Goal: Task Accomplishment & Management: Manage account settings

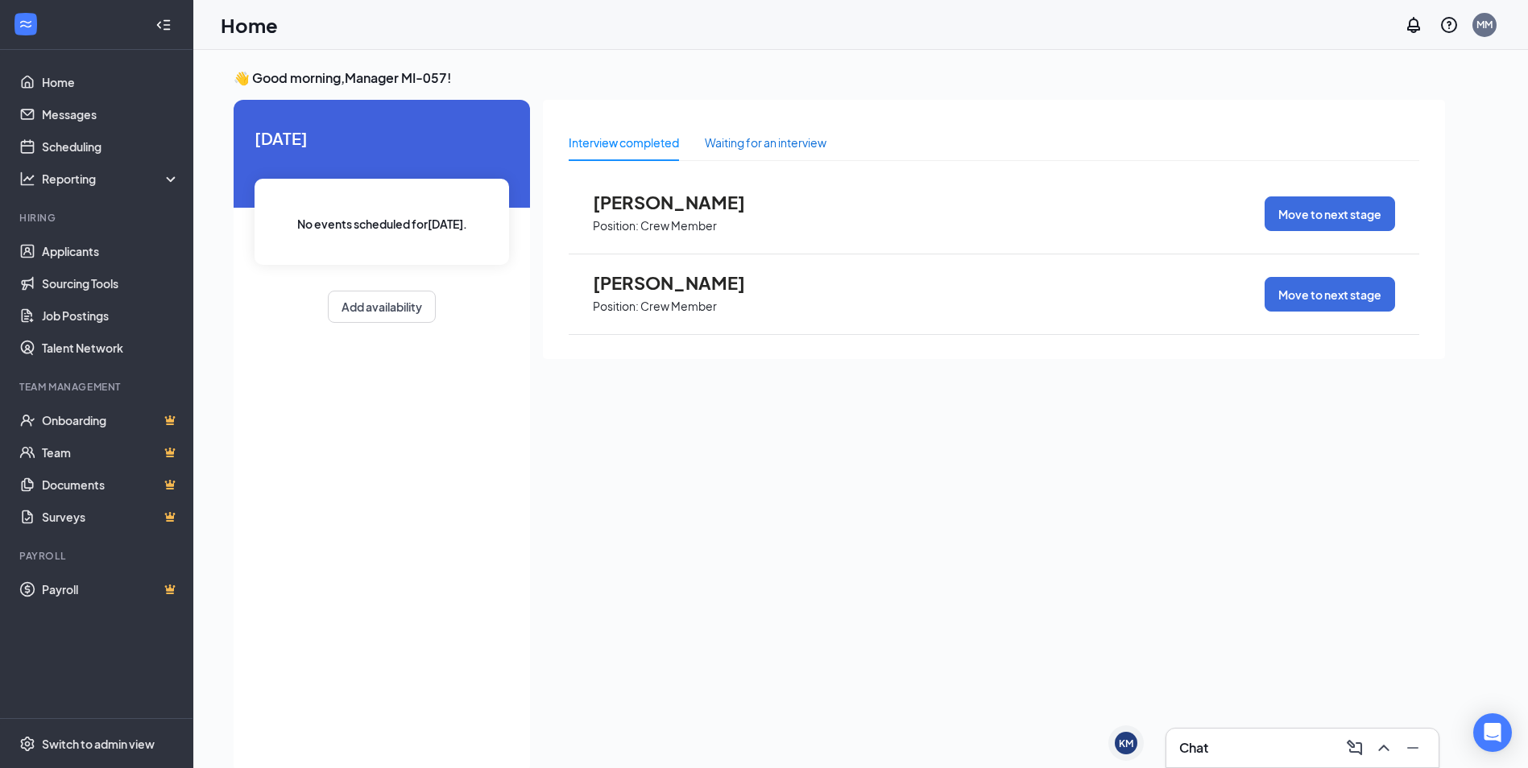
click at [819, 138] on div "Waiting for an interview" at bounding box center [766, 143] width 122 height 18
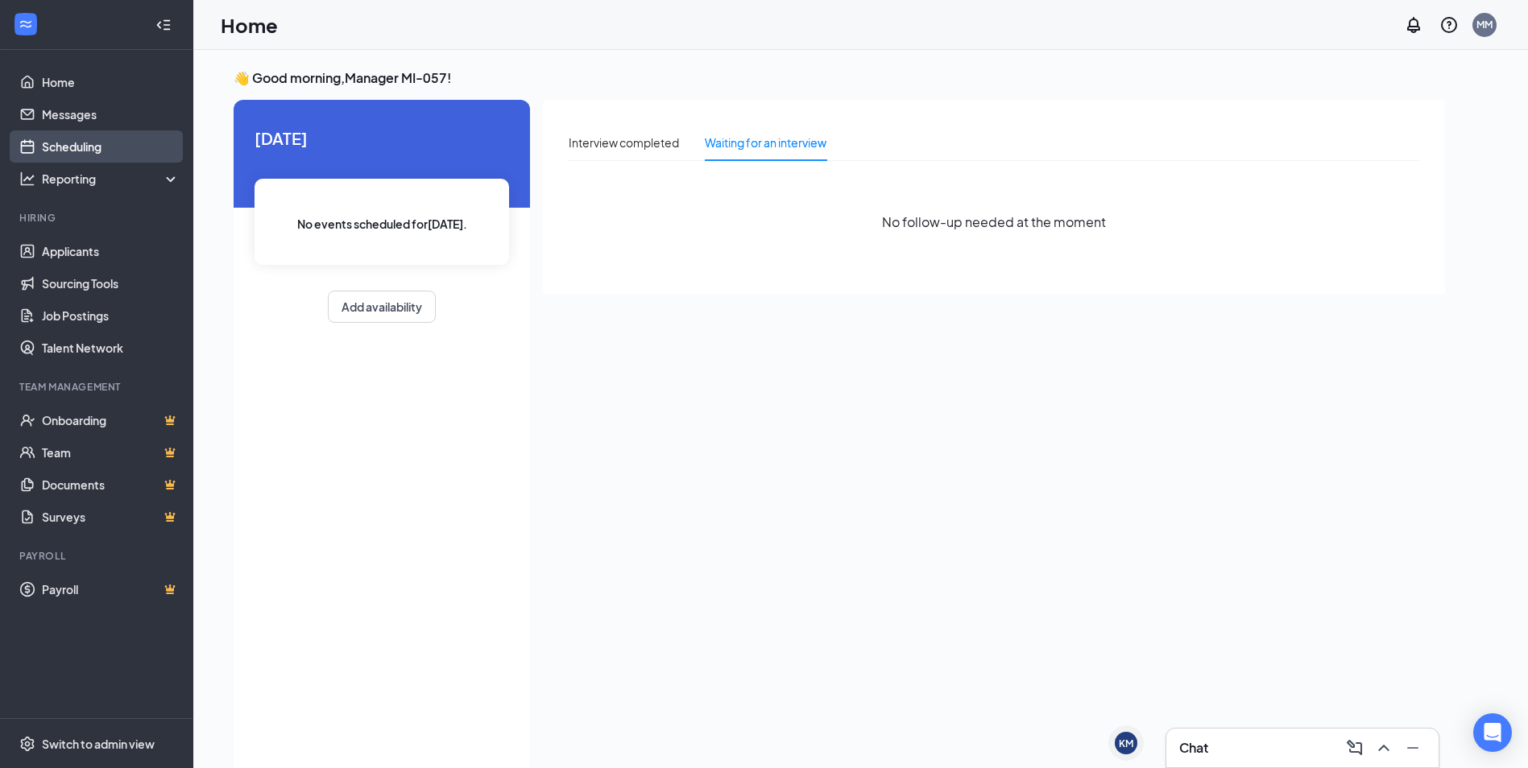
click at [109, 153] on link "Scheduling" at bounding box center [111, 146] width 138 height 32
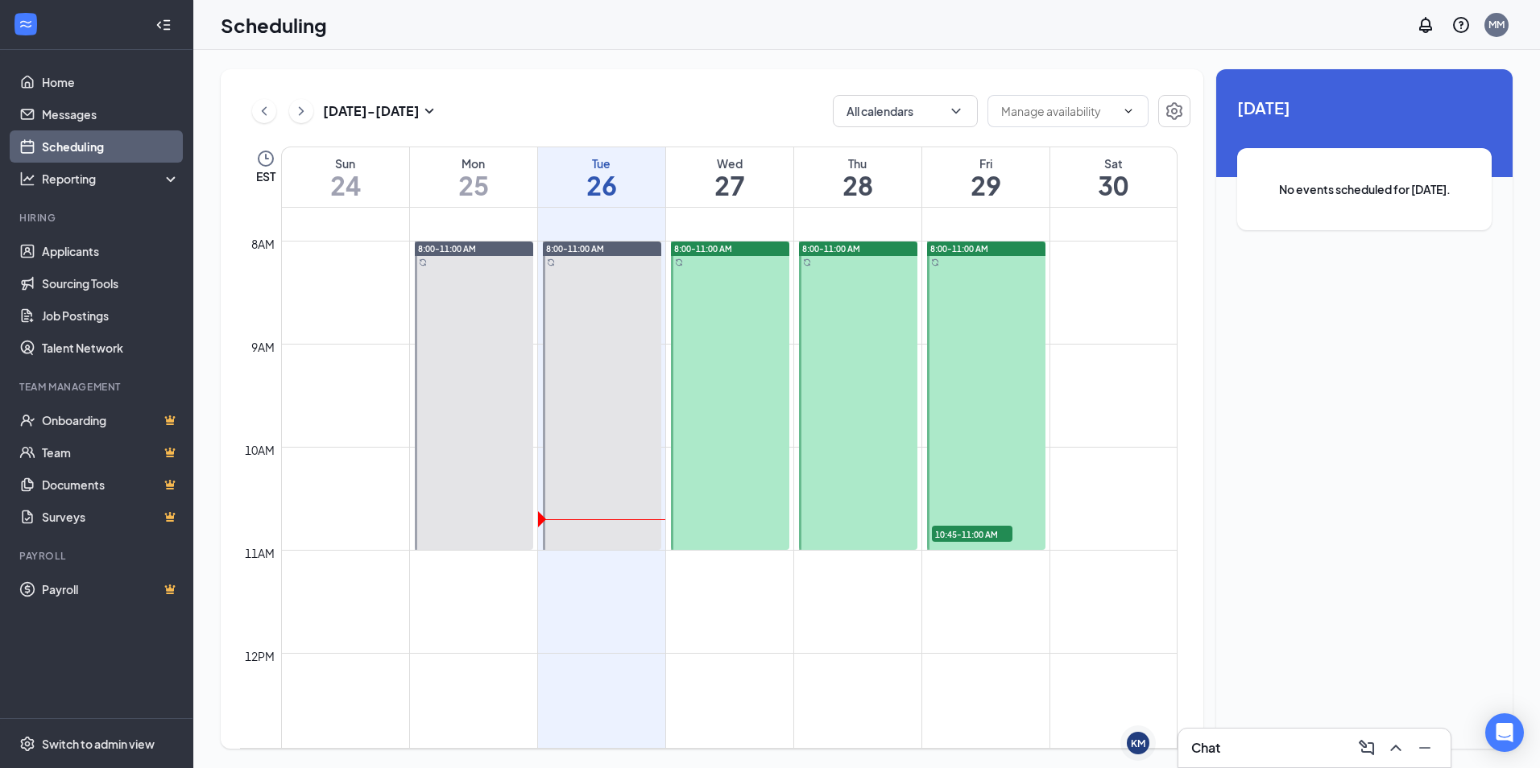
scroll to position [1194, 0]
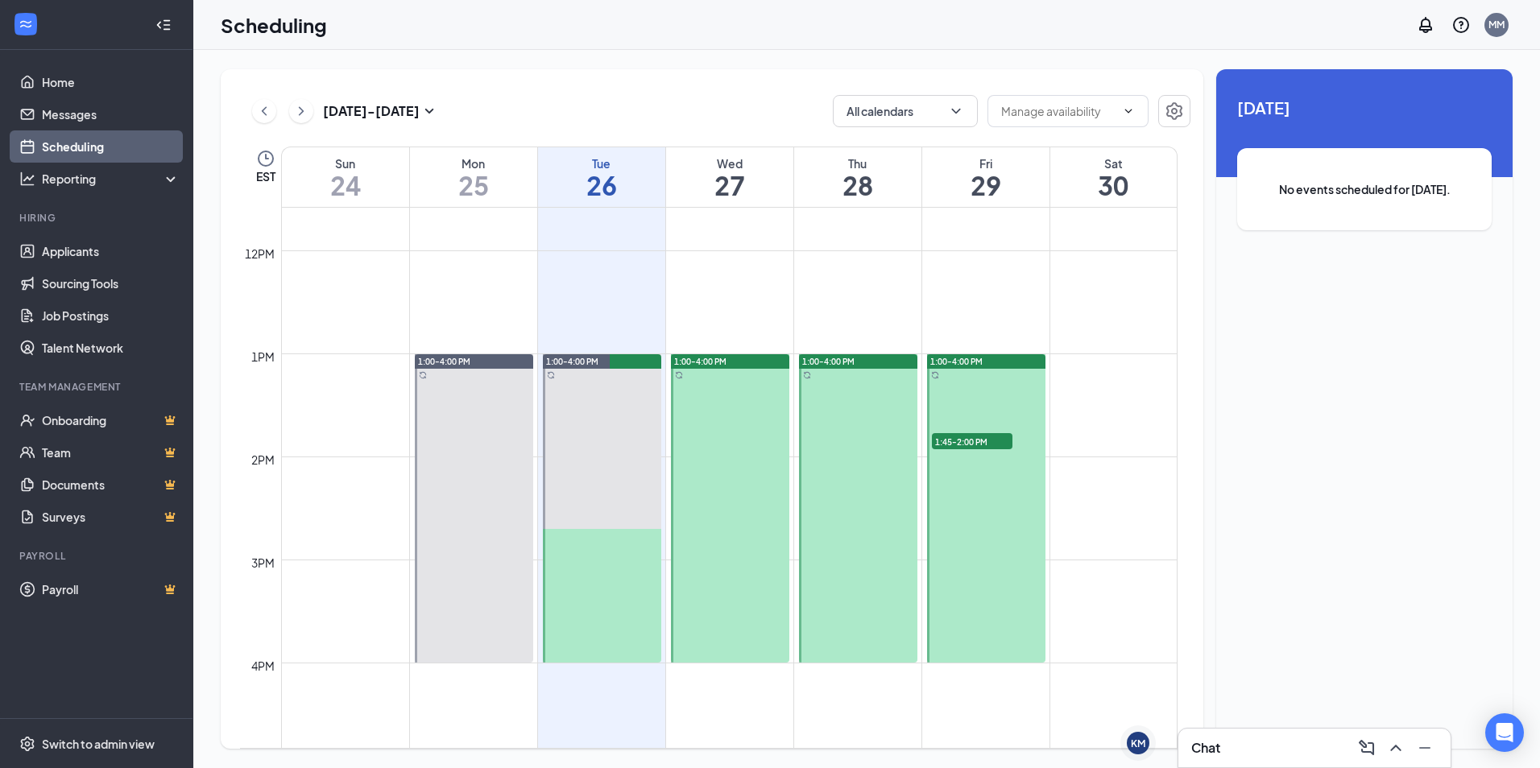
click at [958, 437] on span "1:45-2:00 PM" at bounding box center [972, 441] width 81 height 16
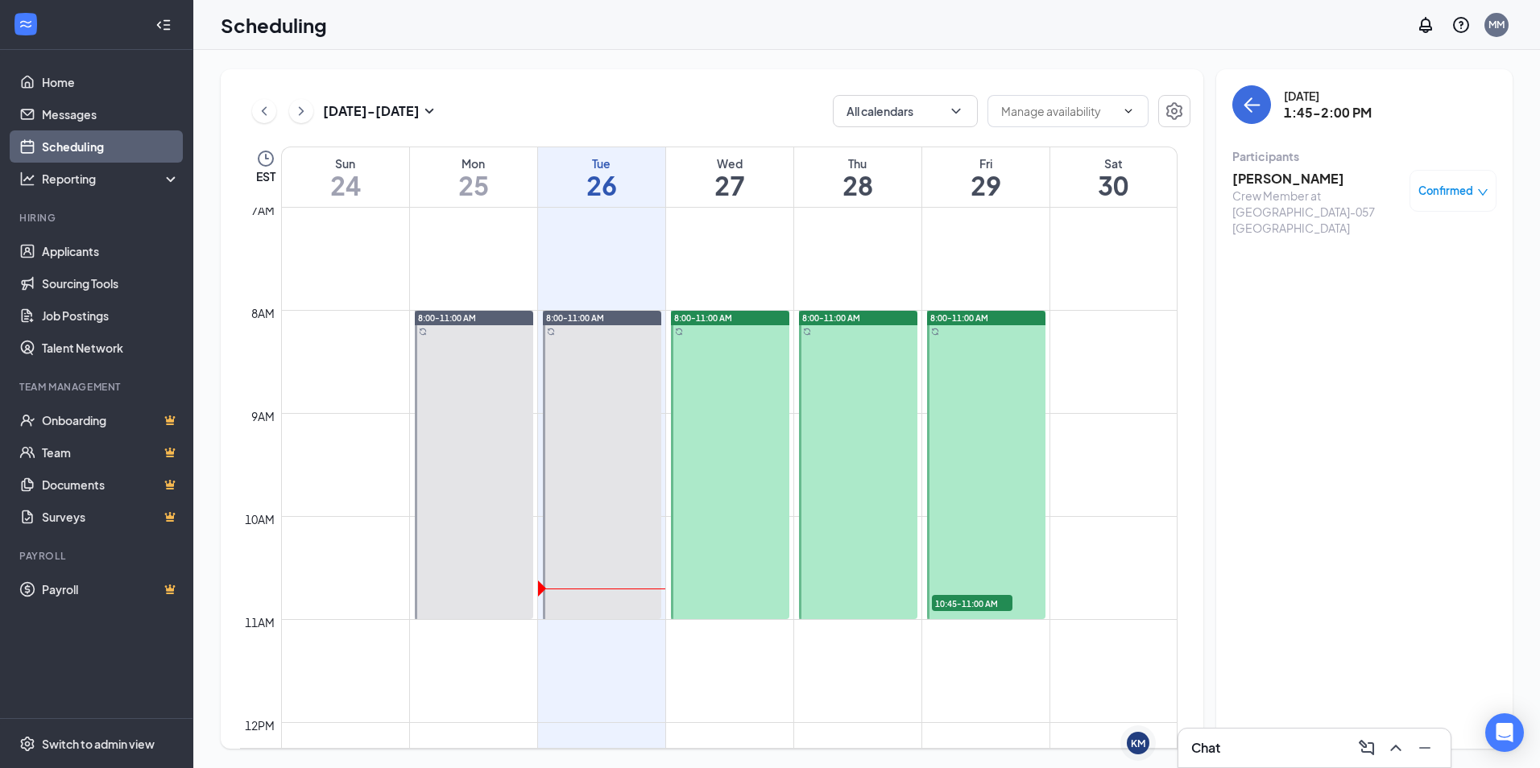
scroll to position [711, 0]
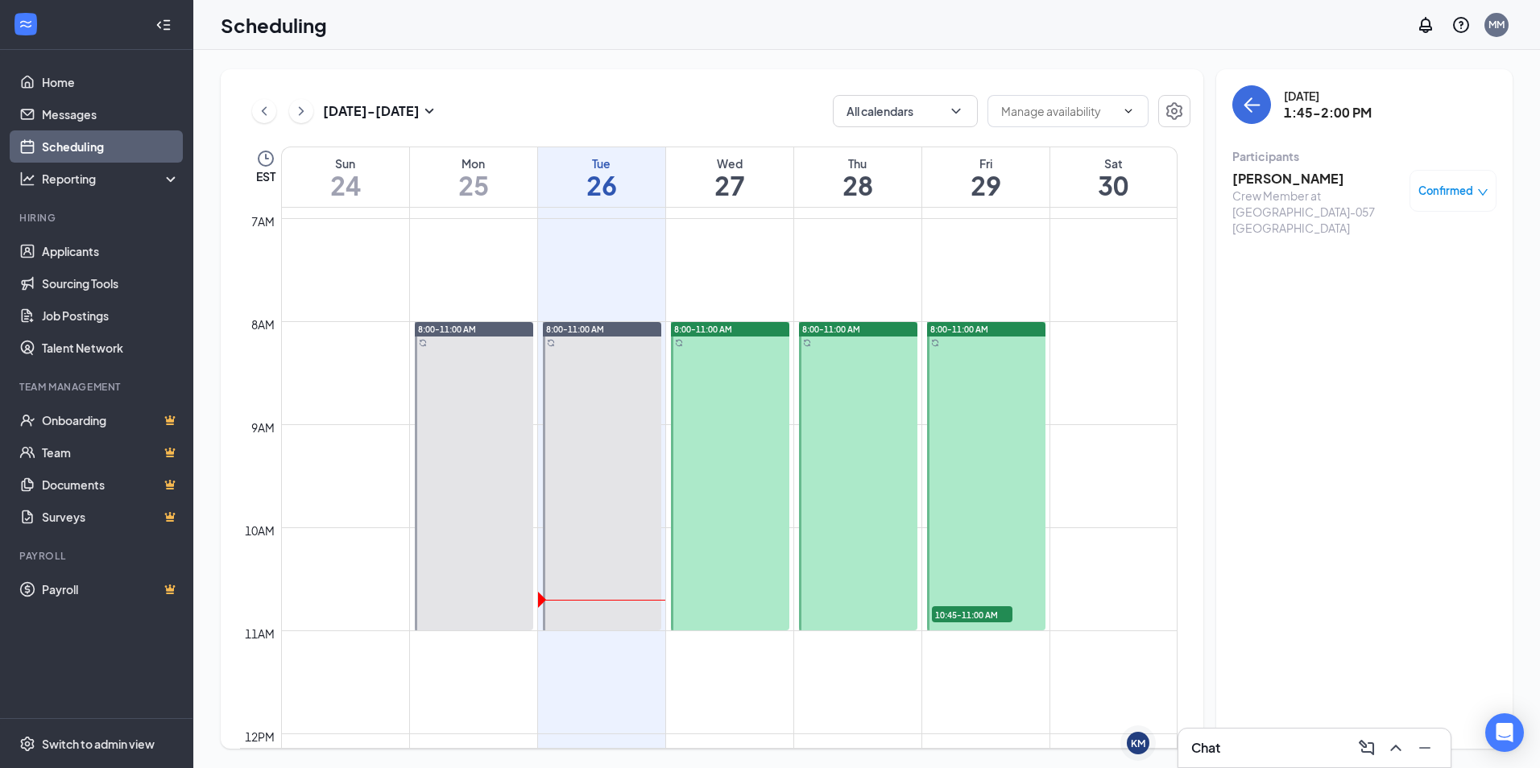
click at [991, 606] on span "10:45-11:00 AM" at bounding box center [972, 614] width 81 height 16
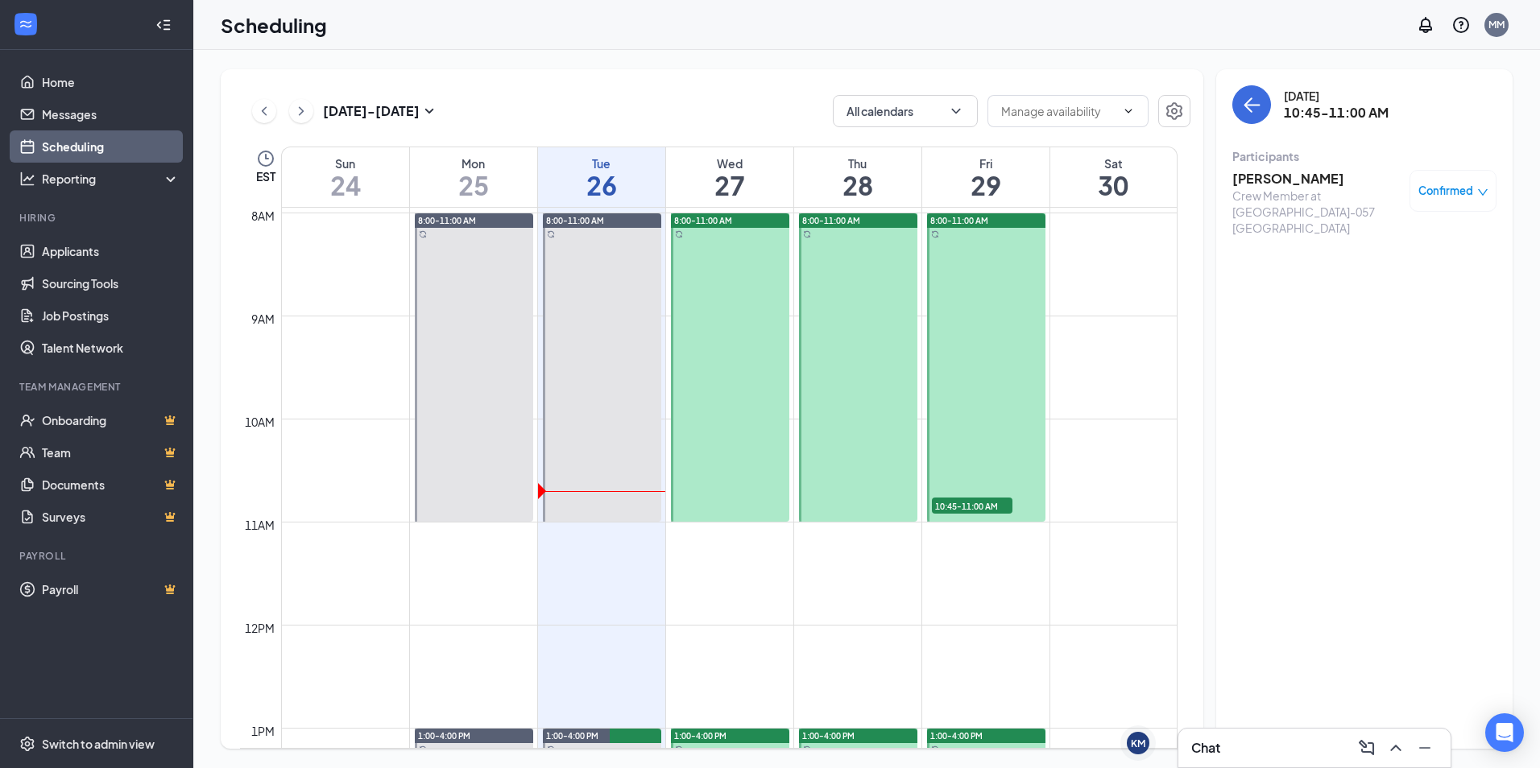
scroll to position [1114, 0]
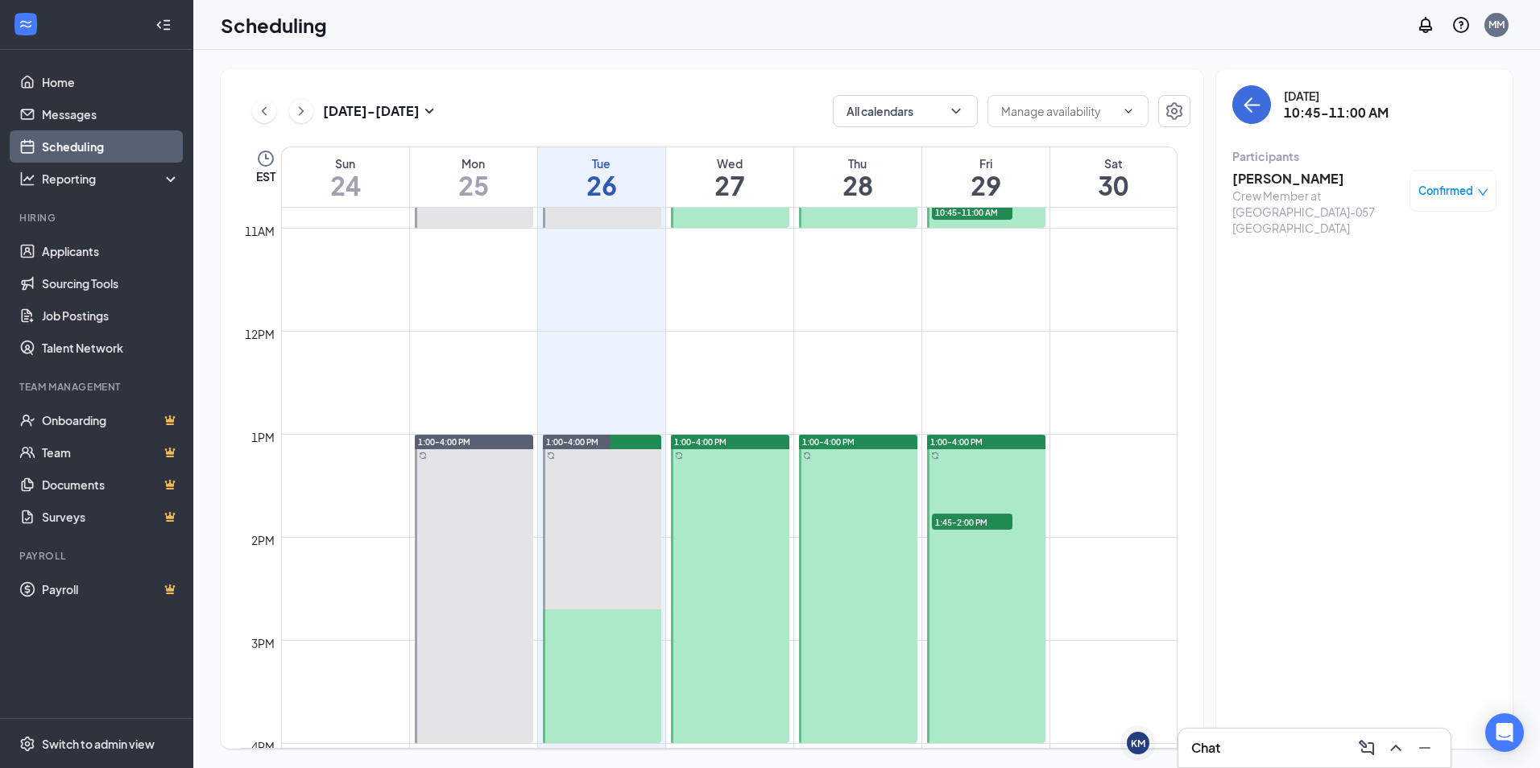
drag, startPoint x: 958, startPoint y: 523, endPoint x: 1127, endPoint y: 362, distance: 233.0
click at [958, 523] on span "1:45-2:00 PM" at bounding box center [972, 522] width 81 height 16
click at [1373, 165] on div "[PERSON_NAME] Crew Member at MI-057 Plymouth Confirmed" at bounding box center [1364, 202] width 264 height 77
click at [1299, 182] on h3 "[PERSON_NAME]" at bounding box center [1316, 179] width 169 height 18
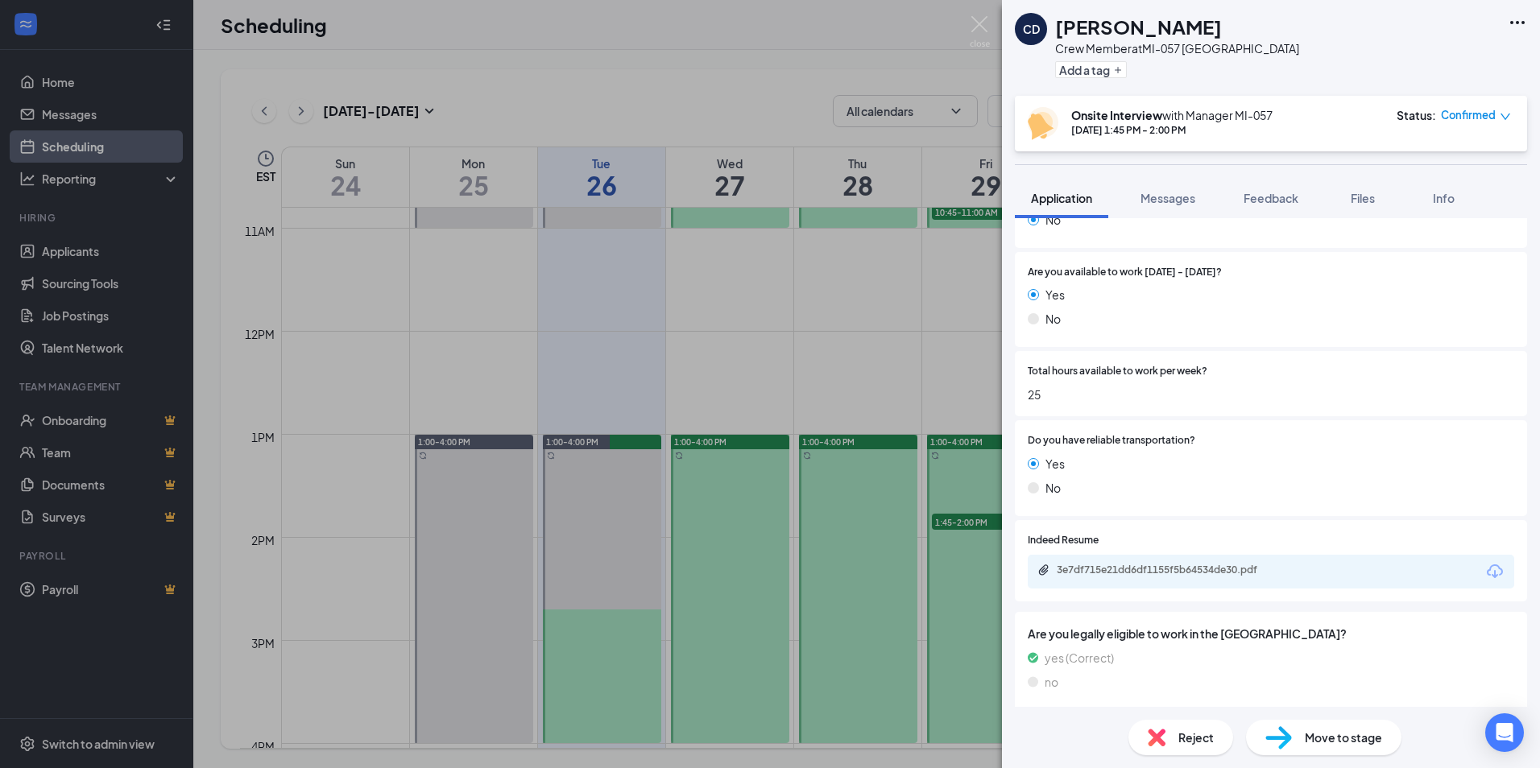
scroll to position [679, 0]
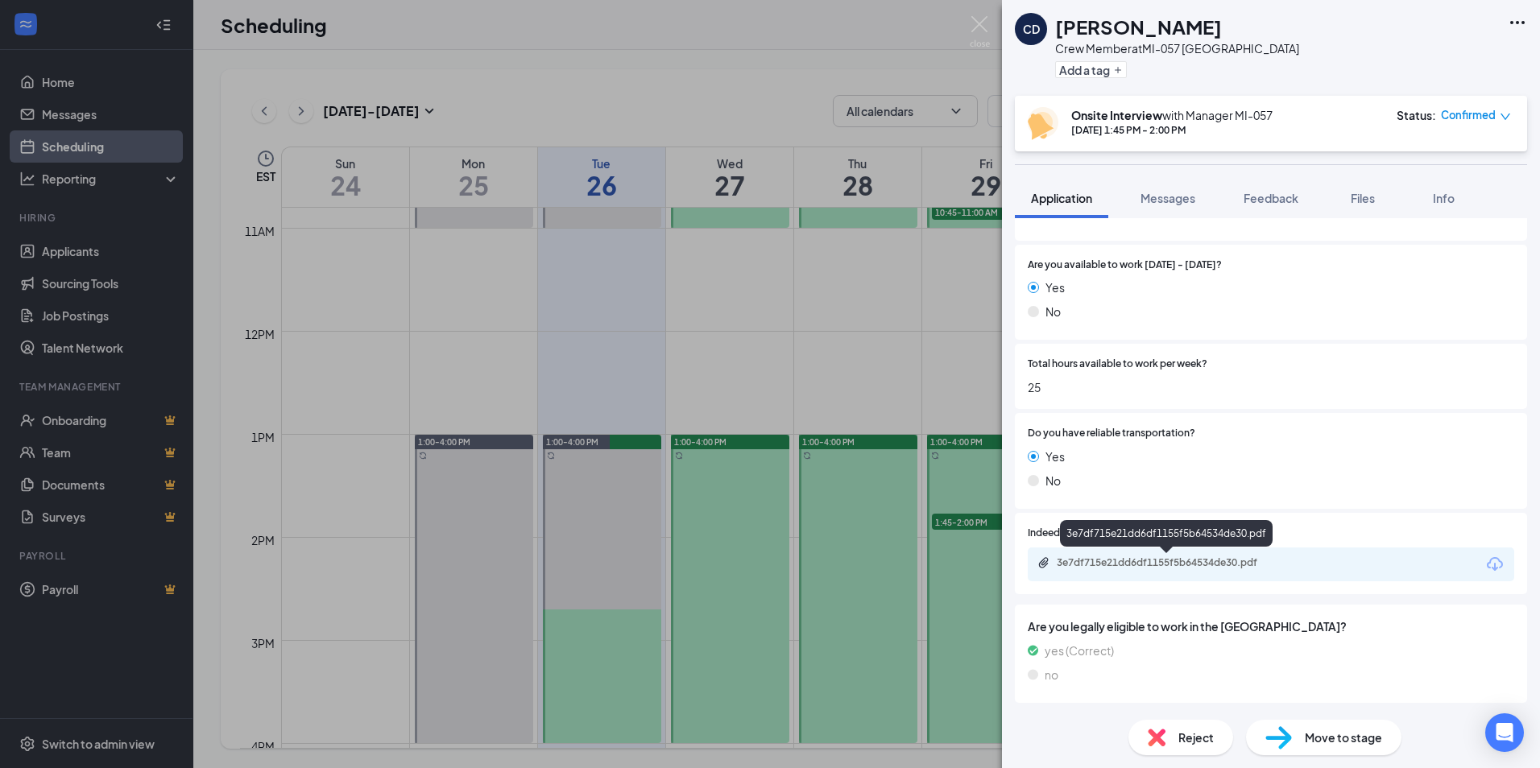
click at [1215, 545] on div "3e7df715e21dd6df1155f5b64534de30.pdf" at bounding box center [1166, 533] width 213 height 27
click at [1215, 556] on div "3e7df715e21dd6df1155f5b64534de30.pdf" at bounding box center [1271, 565] width 486 height 34
click at [1219, 573] on div "3e7df715e21dd6df1155f5b64534de30.pdf" at bounding box center [1271, 565] width 486 height 34
click at [1222, 554] on div "3e7df715e21dd6df1155f5b64534de30.pdf" at bounding box center [1271, 565] width 486 height 34
click at [1222, 557] on div "3e7df715e21dd6df1155f5b64534de30.pdf" at bounding box center [1170, 563] width 226 height 13
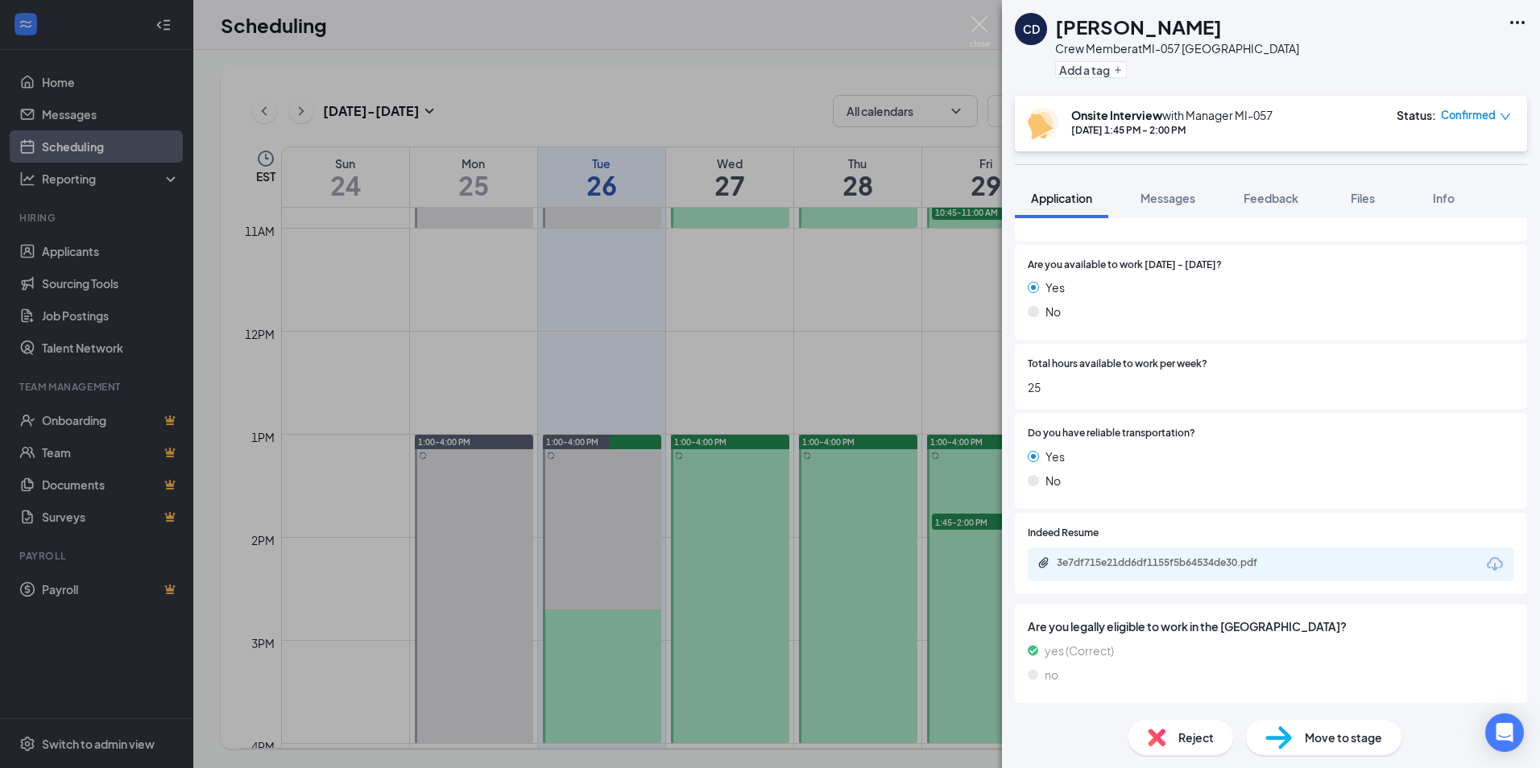
scroll to position [672, 0]
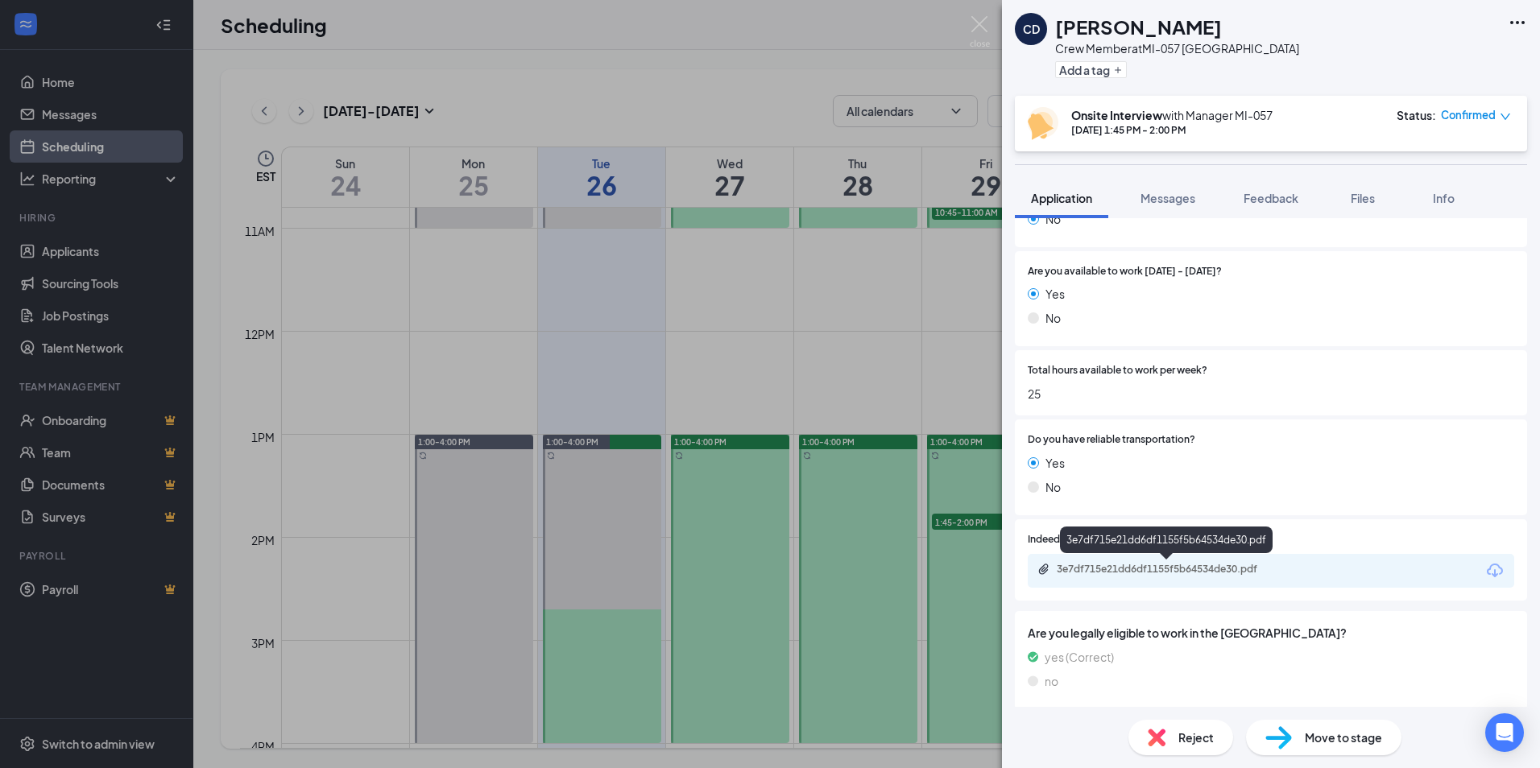
click at [1232, 559] on div "3e7df715e21dd6df1155f5b64534de30.pdf" at bounding box center [1166, 543] width 213 height 33
click at [1227, 566] on div "3e7df715e21dd6df1155f5b64534de30.pdf" at bounding box center [1170, 569] width 226 height 13
click at [842, 281] on div "CD [PERSON_NAME] Crew Member at [GEOGRAPHIC_DATA]-057 Plymouth Add a tag Onsite…" at bounding box center [770, 384] width 1540 height 768
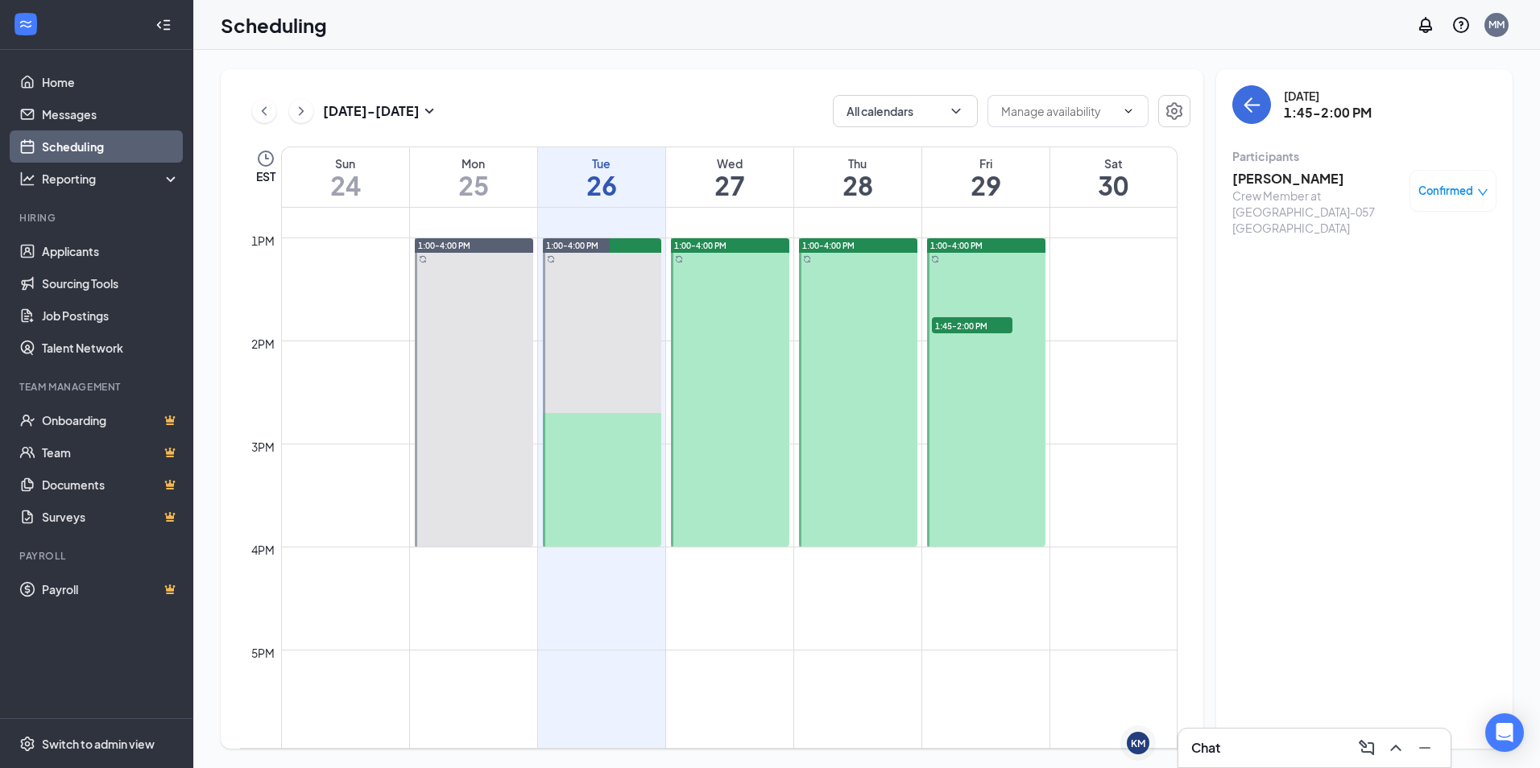
scroll to position [1194, 0]
